Goal: Transaction & Acquisition: Purchase product/service

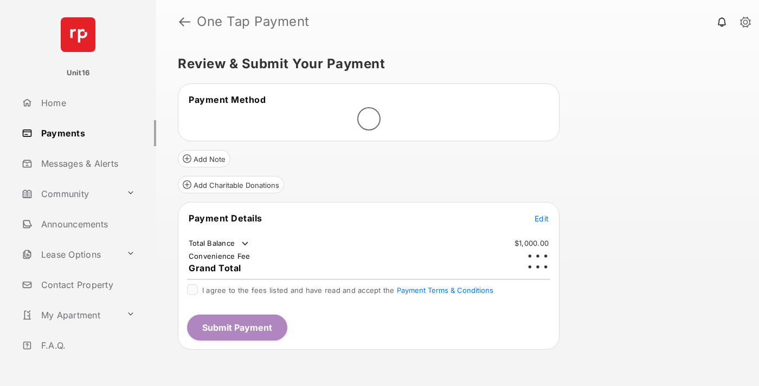
click at [541, 214] on span "Edit" at bounding box center [541, 218] width 14 height 9
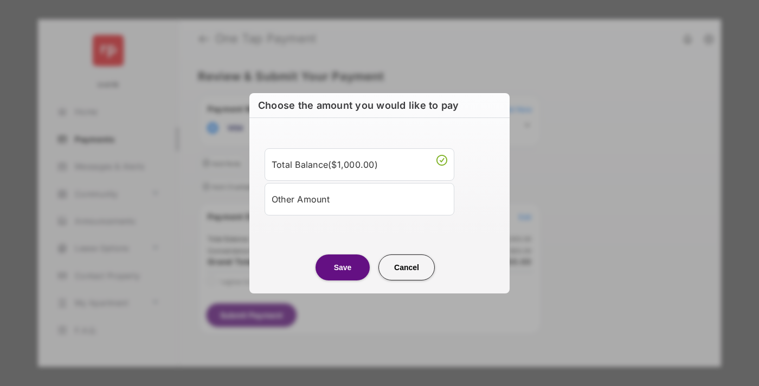
click at [359, 199] on div "Other Amount" at bounding box center [360, 199] width 176 height 18
type input "****"
click at [343, 280] on button "Save" at bounding box center [342, 267] width 54 height 26
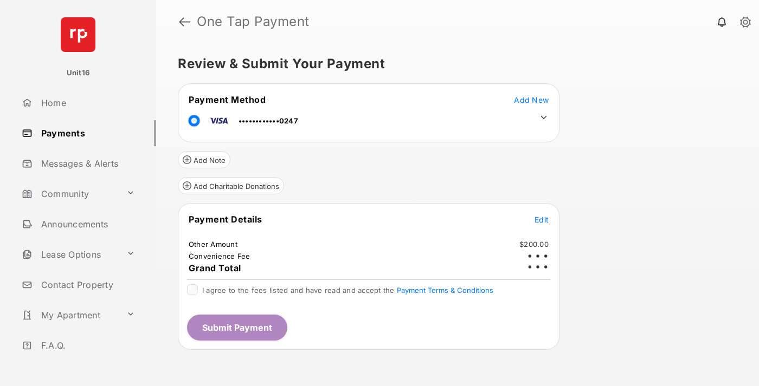
click at [544, 118] on icon at bounding box center [544, 118] width 10 height 10
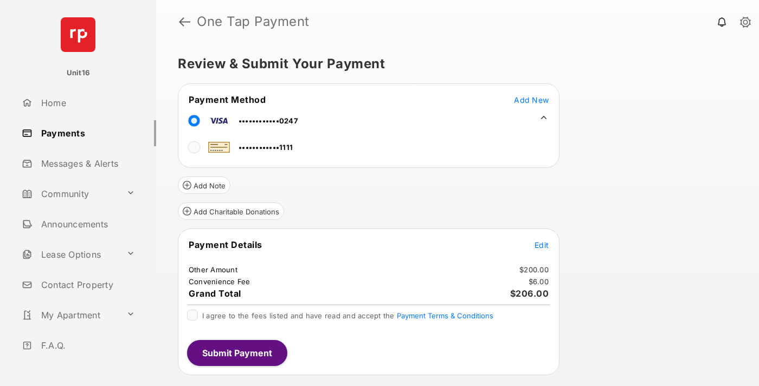
click at [541, 245] on span "Edit" at bounding box center [541, 245] width 14 height 9
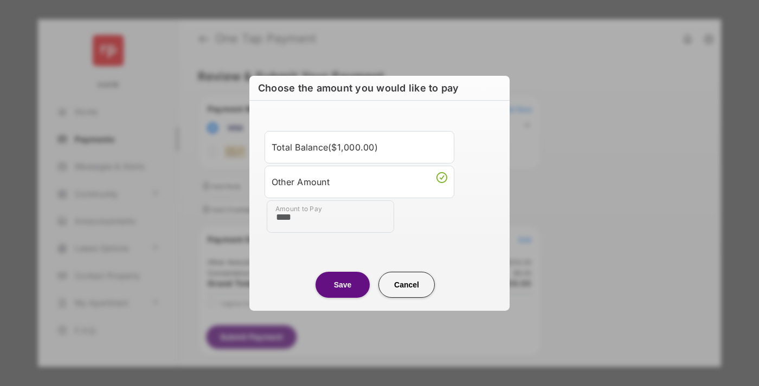
click at [343, 285] on button "Save" at bounding box center [342, 285] width 54 height 26
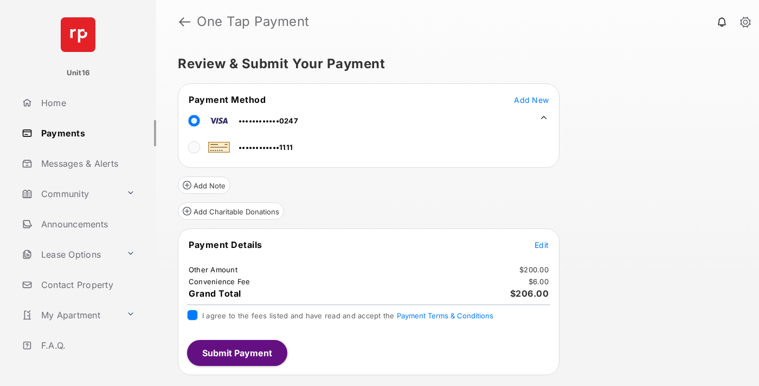
click at [236, 353] on button "Submit Payment" at bounding box center [237, 353] width 100 height 26
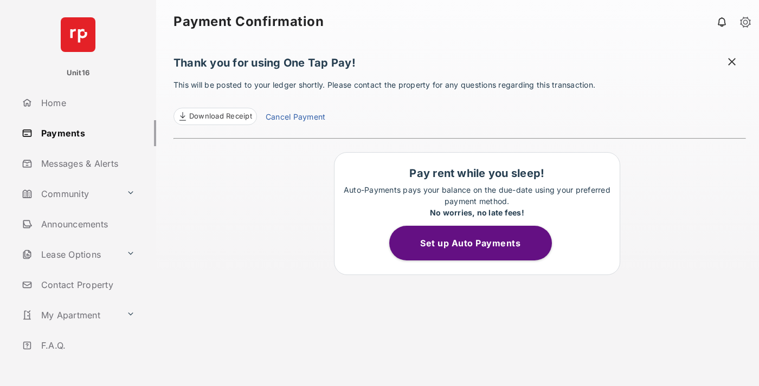
click at [295, 118] on link "Cancel Payment" at bounding box center [296, 118] width 60 height 14
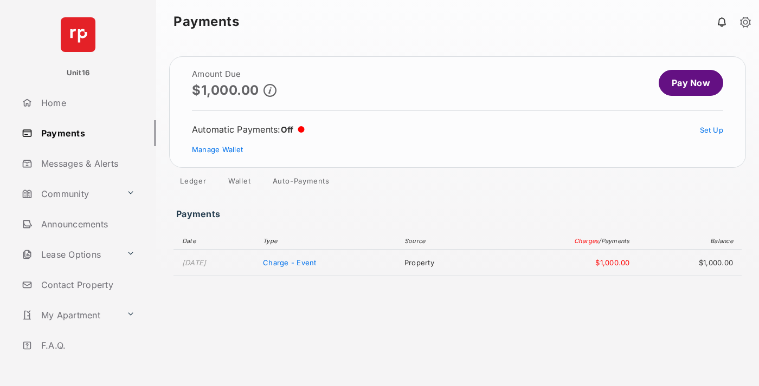
click at [217, 150] on link "Manage Wallet" at bounding box center [217, 149] width 51 height 9
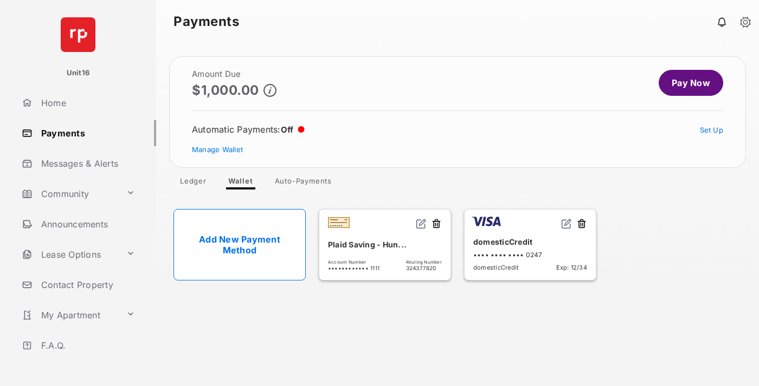
click at [582, 224] on button at bounding box center [581, 224] width 11 height 12
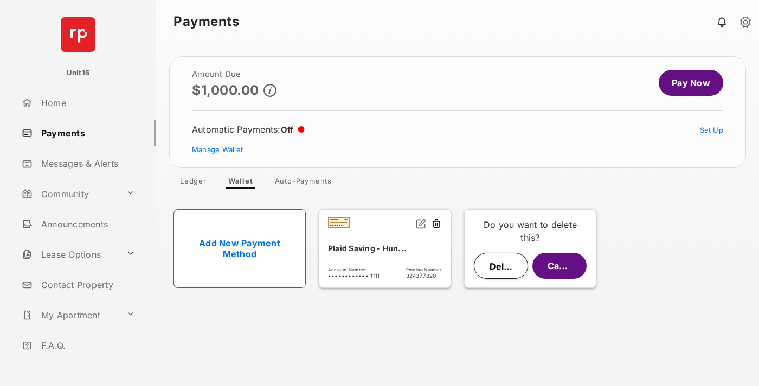
click at [501, 266] on button "Delete" at bounding box center [501, 266] width 54 height 26
